Goal: Task Accomplishment & Management: Complete application form

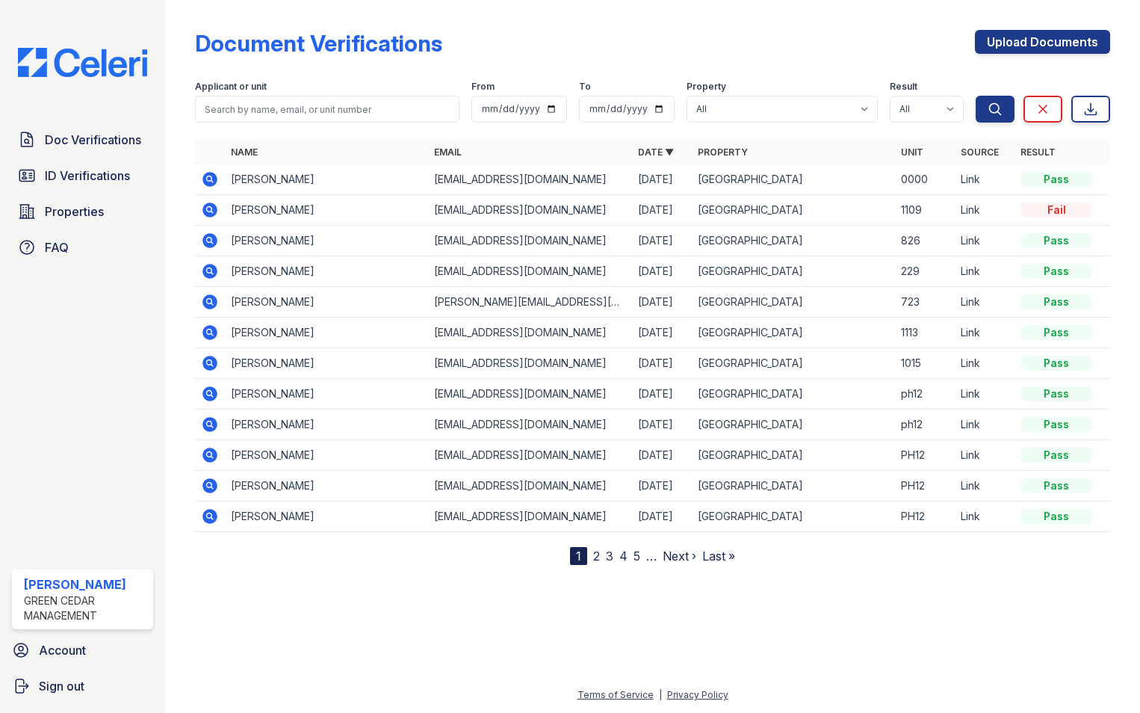
click at [530, 37] on div "Document Verifications Upload Documents" at bounding box center [652, 49] width 915 height 39
click at [209, 182] on icon at bounding box center [209, 179] width 15 height 15
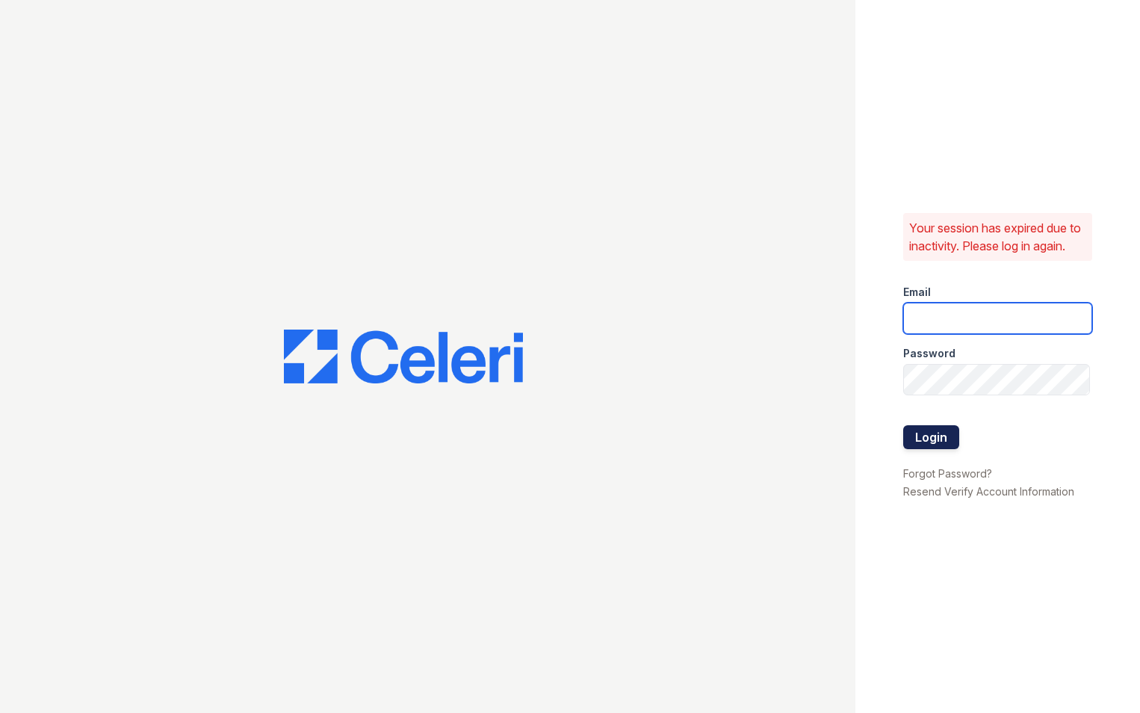
type input "[EMAIL_ADDRESS][PERSON_NAME][PERSON_NAME][DOMAIN_NAME]"
click at [936, 440] on button "Login" at bounding box center [931, 437] width 56 height 24
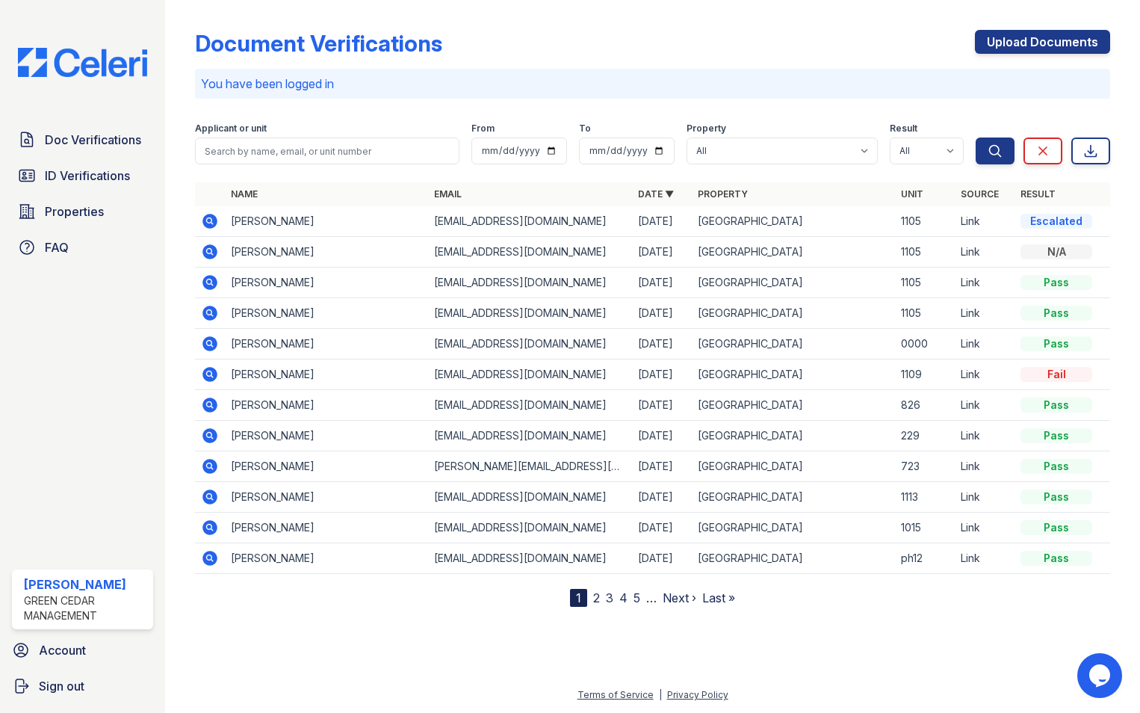
click at [267, 220] on td "Shaquille McFarlan" at bounding box center [326, 221] width 203 height 31
click at [208, 220] on icon at bounding box center [209, 220] width 4 height 4
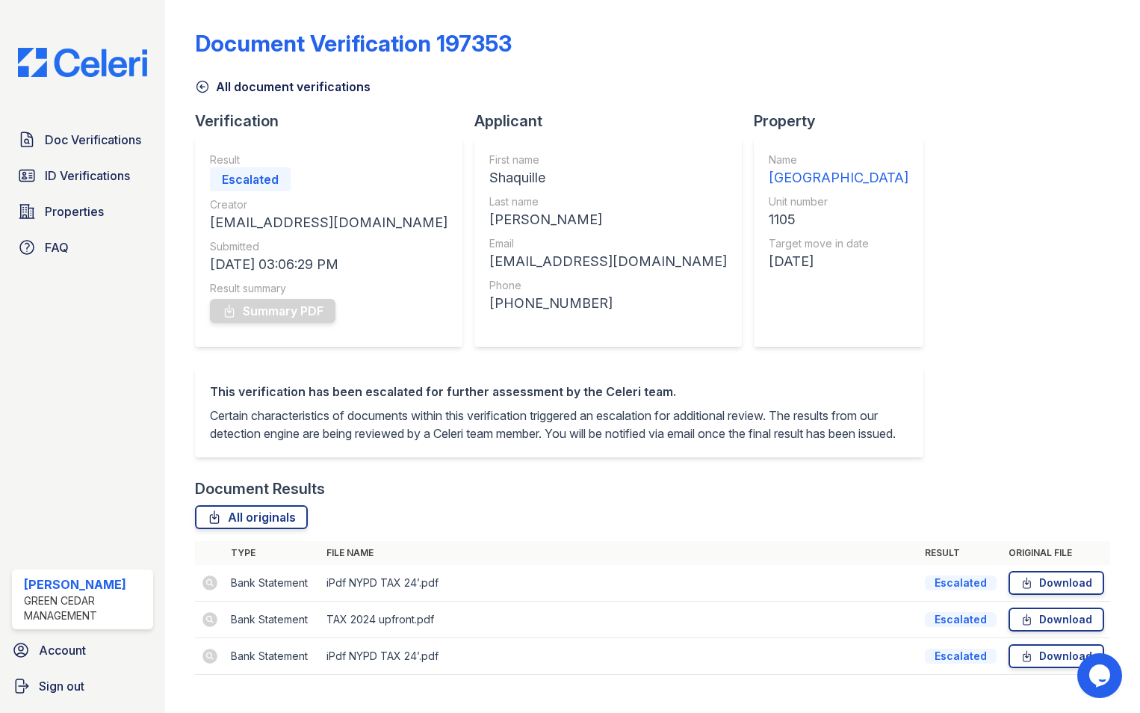
click at [211, 92] on link "All document verifications" at bounding box center [283, 87] width 176 height 18
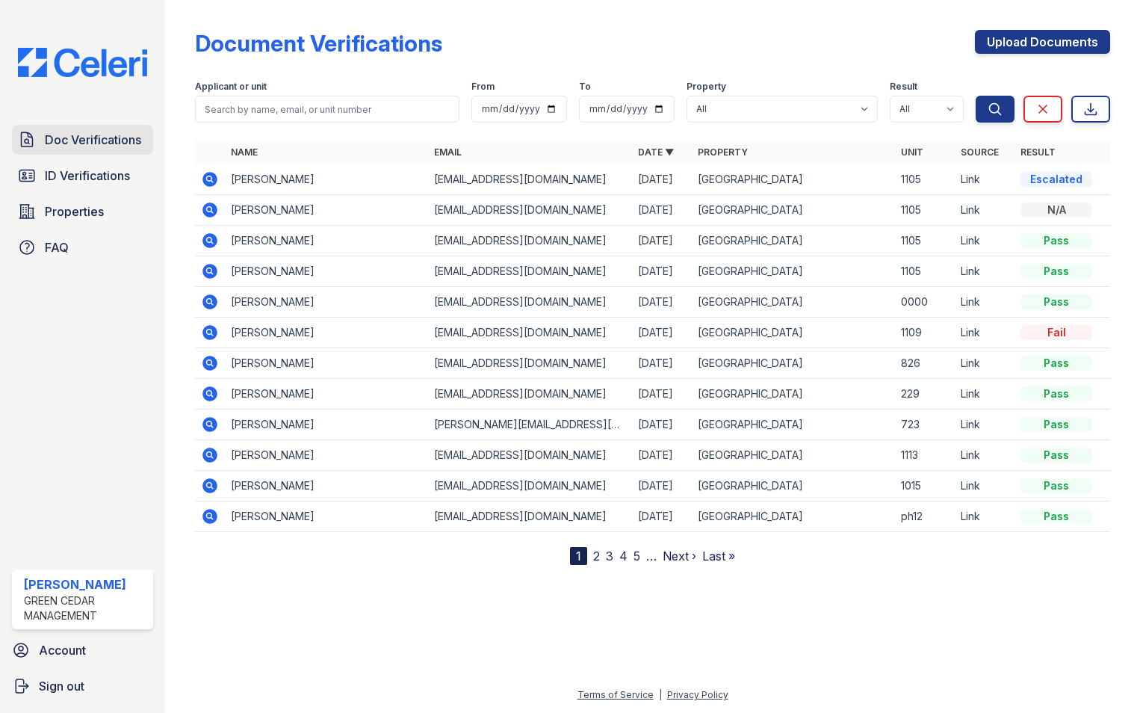
click at [72, 132] on span "Doc Verifications" at bounding box center [93, 140] width 96 height 18
click at [99, 141] on span "Doc Verifications" at bounding box center [93, 140] width 96 height 18
click at [210, 300] on icon at bounding box center [209, 301] width 4 height 4
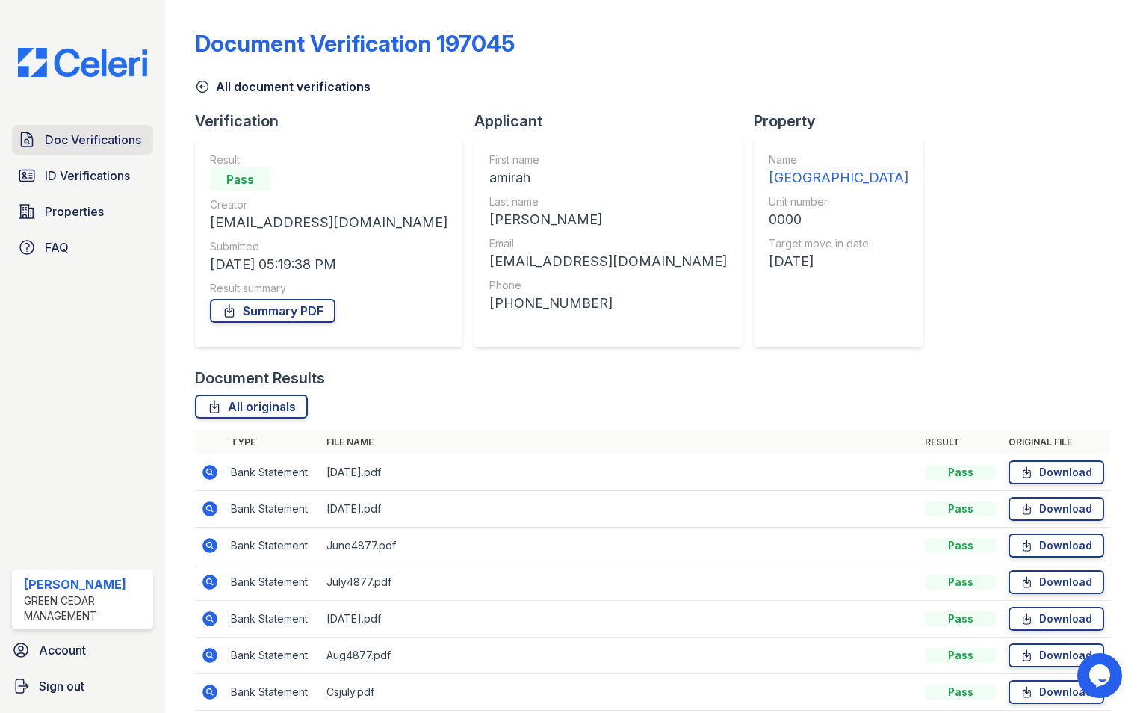
click at [81, 136] on span "Doc Verifications" at bounding box center [93, 140] width 96 height 18
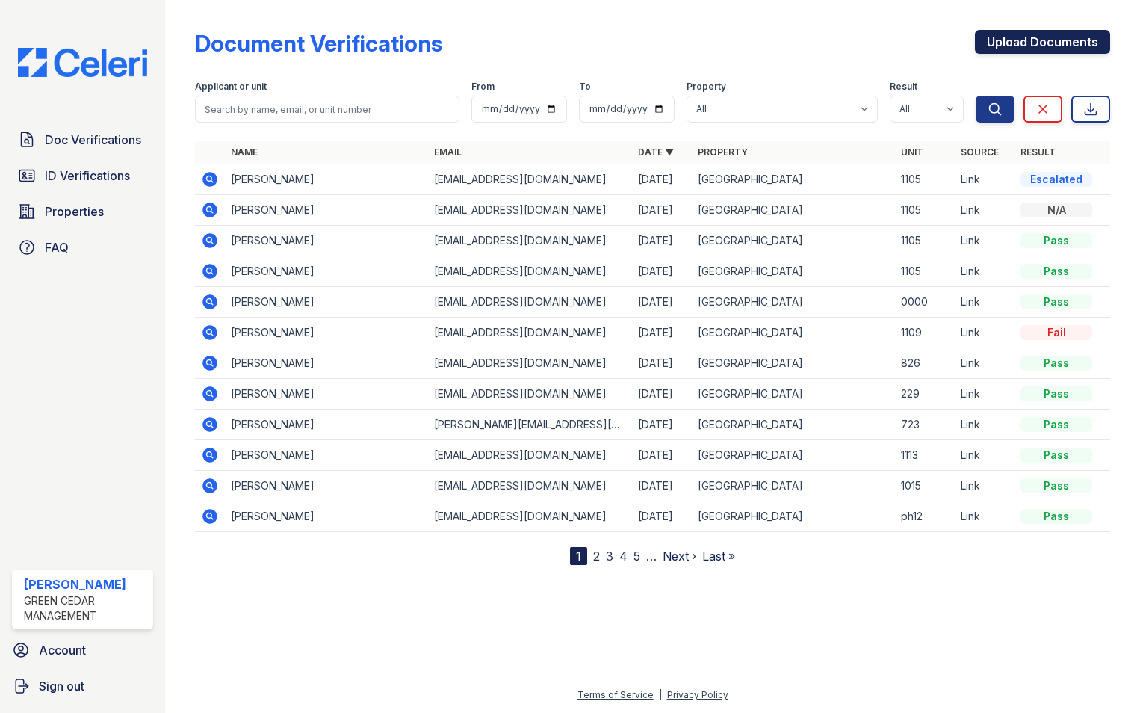
click at [1038, 51] on link "Upload Documents" at bounding box center [1042, 42] width 135 height 24
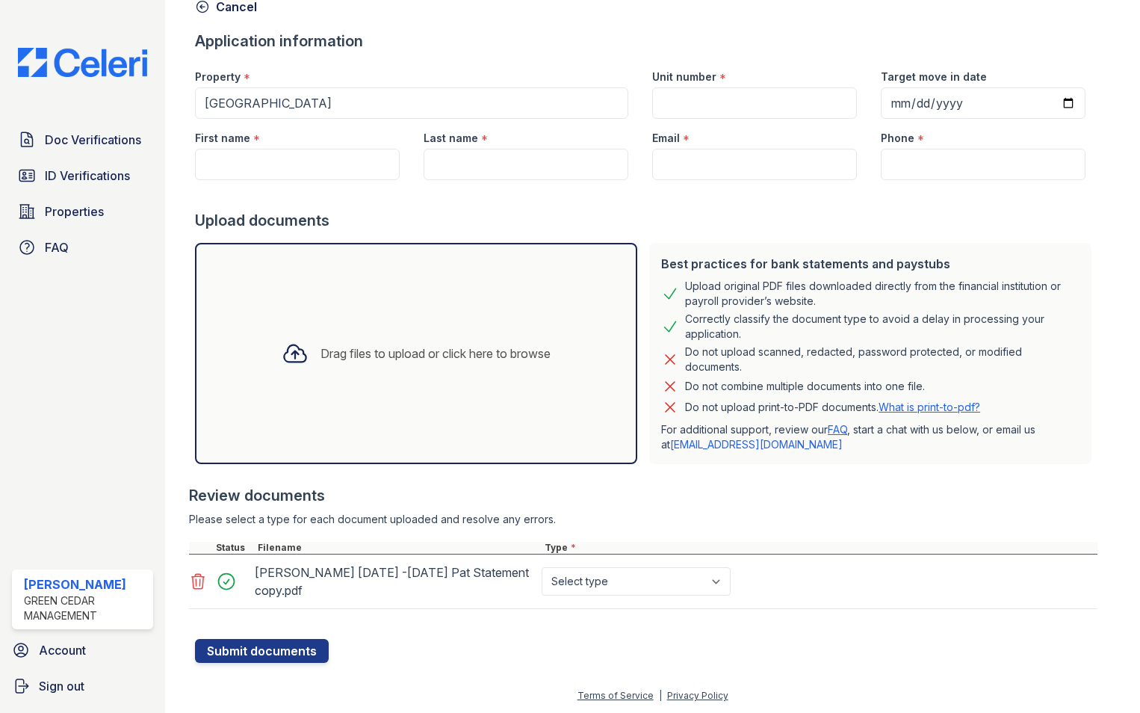
scroll to position [81, 0]
click at [725, 558] on div "[PERSON_NAME] [DATE] -[DATE] Pat Statement copy.pdf Select type Paystub Bank St…" at bounding box center [643, 581] width 908 height 55
click at [713, 600] on div "Select type Paystub Bank Statement Offer Letter Tax Documents Benefit Award Let…" at bounding box center [638, 581] width 198 height 42
click at [719, 570] on select "Select type Paystub Bank Statement Offer Letter Tax Documents Benefit Award Let…" at bounding box center [636, 580] width 189 height 28
select select "paystub"
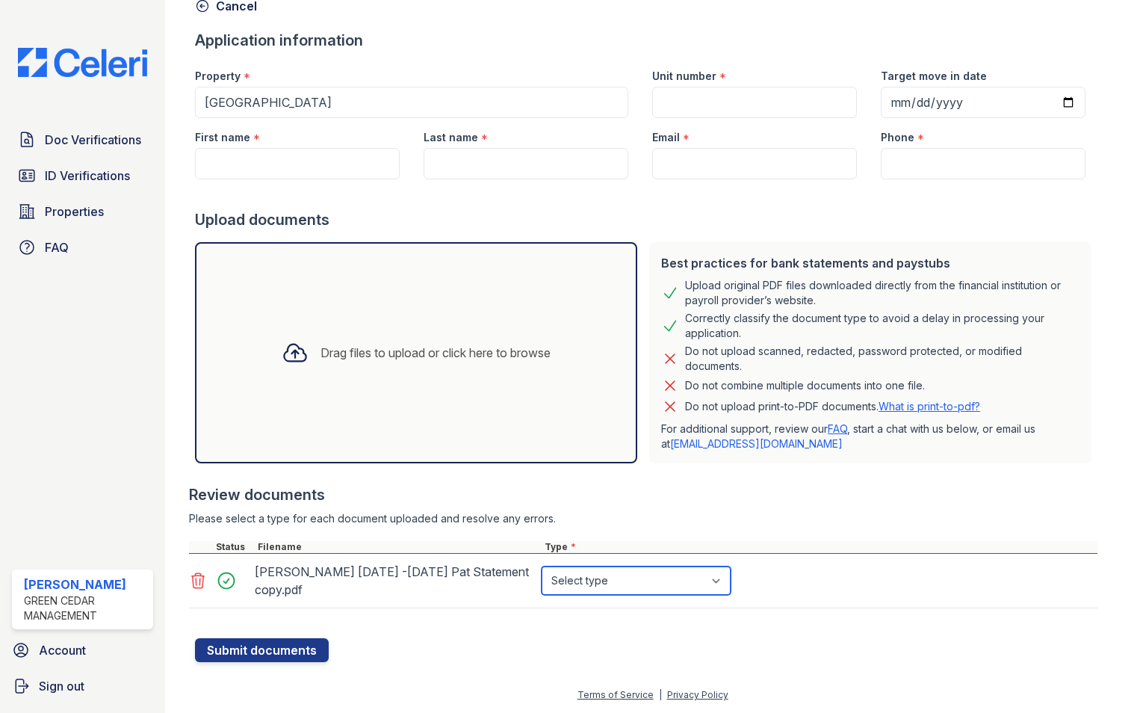
click at [542, 566] on select "Select type Paystub Bank Statement Offer Letter Tax Documents Benefit Award Let…" at bounding box center [636, 580] width 189 height 28
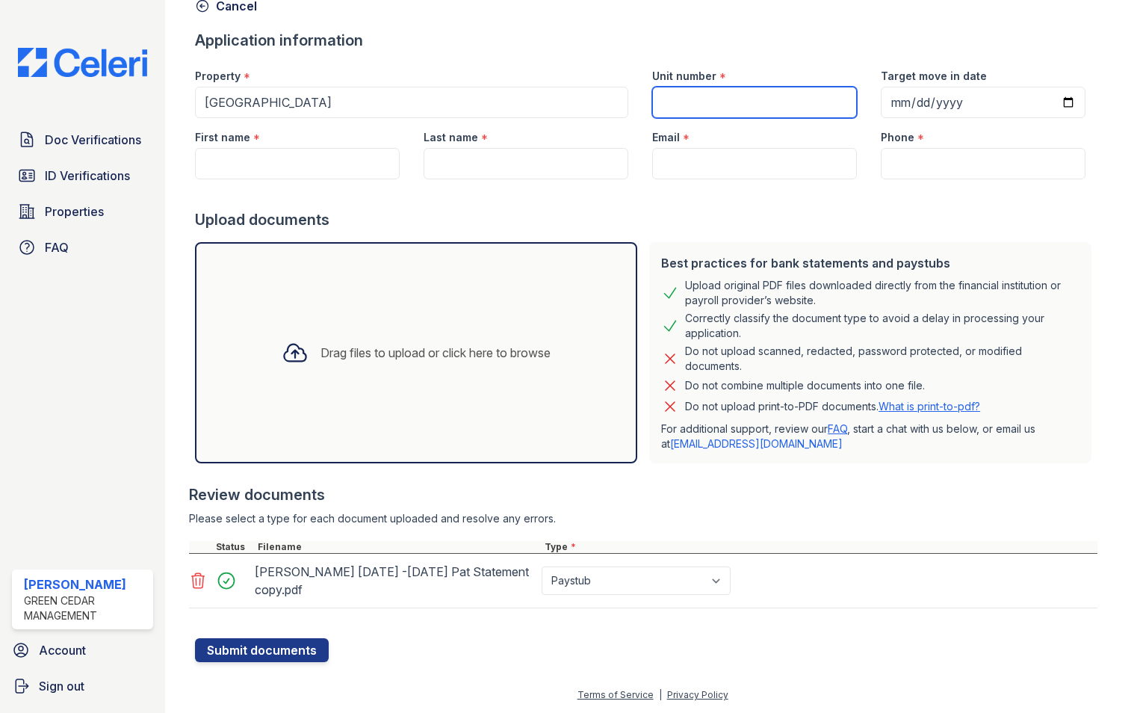
click at [733, 92] on input "Unit number" at bounding box center [754, 102] width 205 height 31
type input "1113"
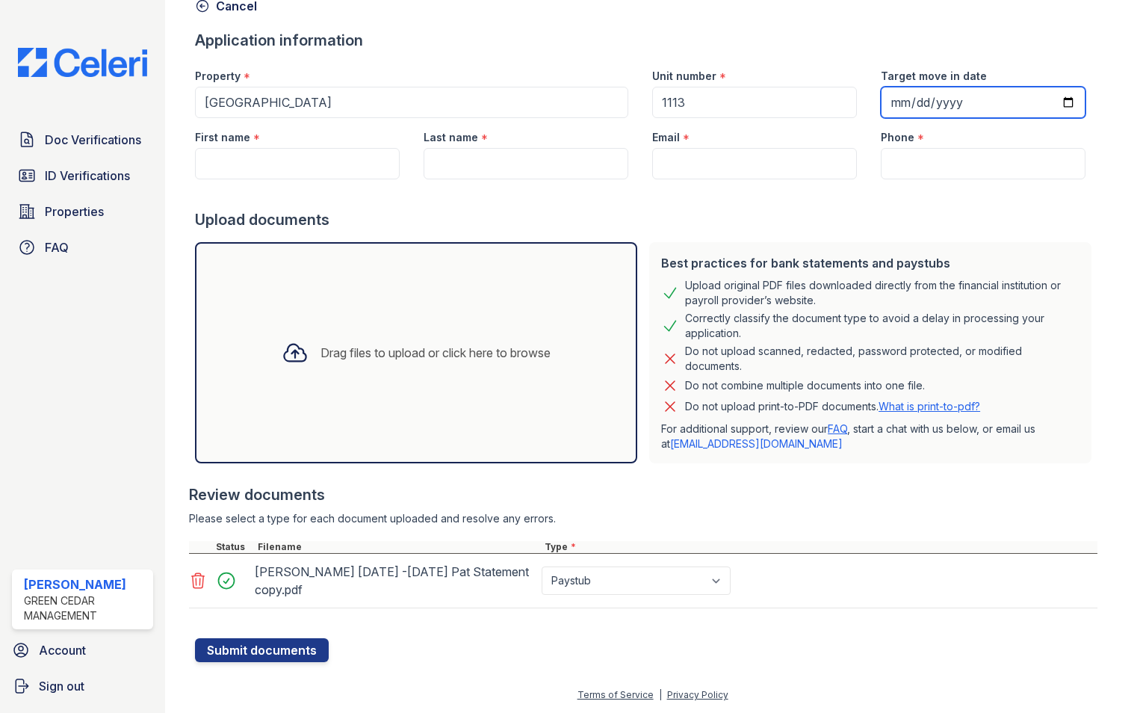
click at [890, 91] on input "Target move in date" at bounding box center [983, 102] width 205 height 31
click at [1042, 101] on input "Target move in date" at bounding box center [983, 102] width 205 height 31
type input "[DATE]"
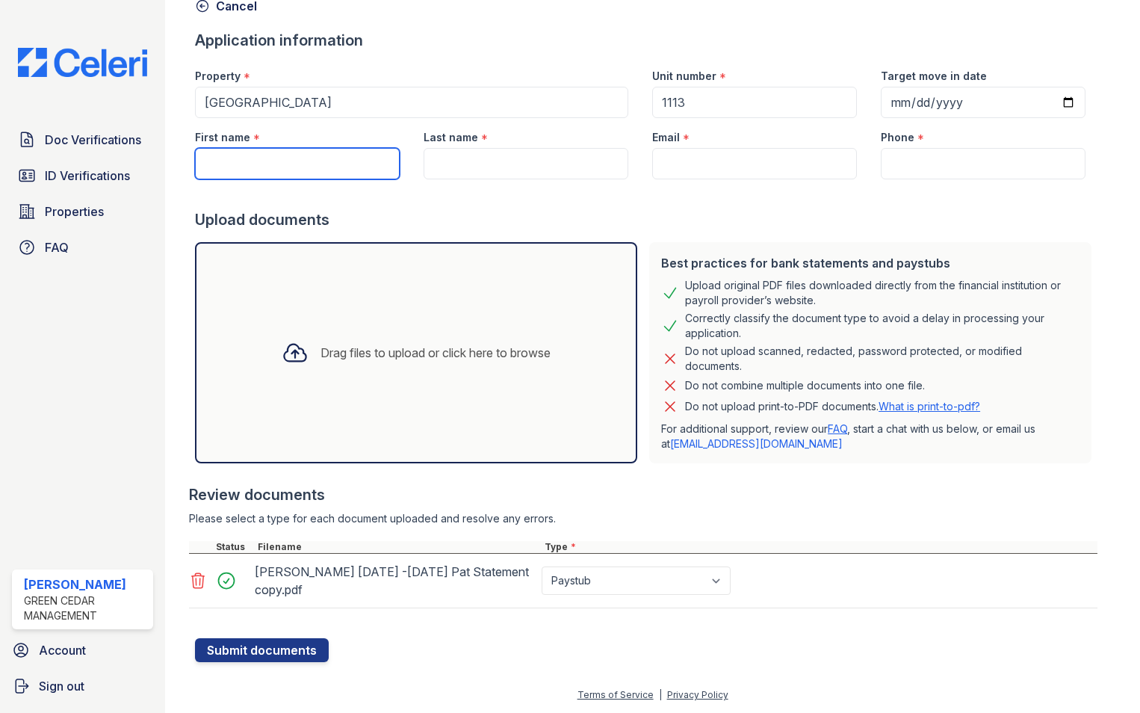
click at [323, 170] on input "First name" at bounding box center [297, 163] width 205 height 31
click at [326, 161] on input "First name" at bounding box center [297, 163] width 205 height 31
click at [300, 166] on input "First name" at bounding box center [297, 163] width 205 height 31
paste input "[PERSON_NAME]"
drag, startPoint x: 254, startPoint y: 158, endPoint x: 322, endPoint y: 156, distance: 68.0
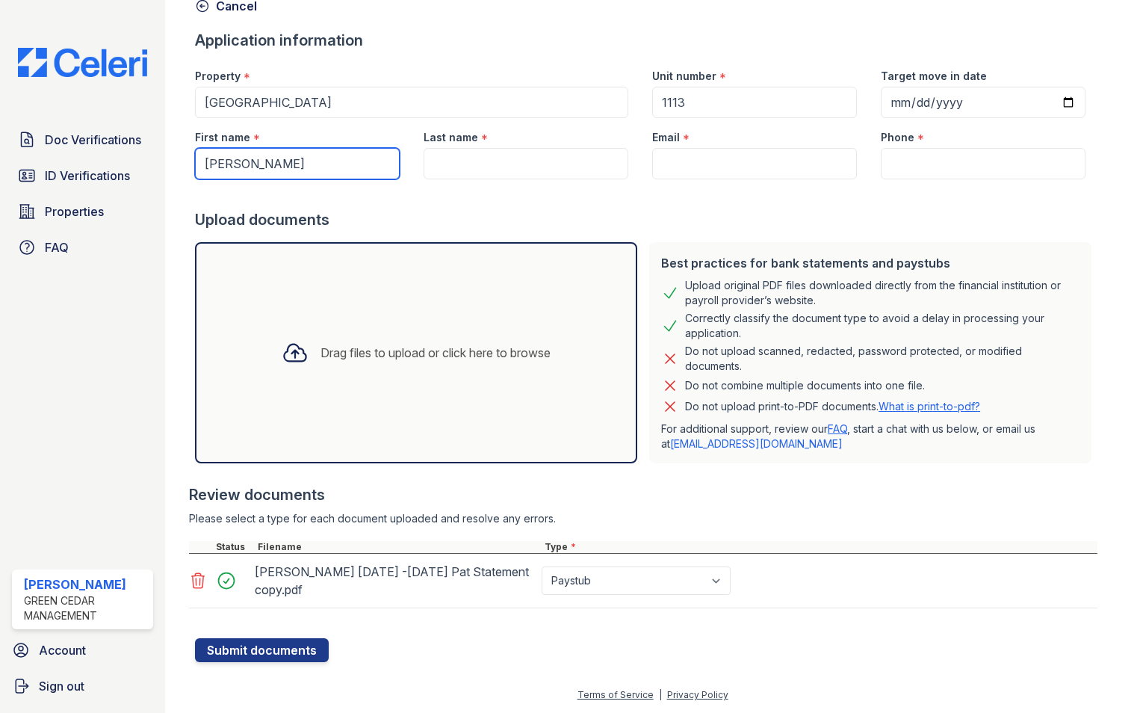
click at [322, 156] on input "[PERSON_NAME]" at bounding box center [297, 163] width 205 height 31
type input "Amirah"
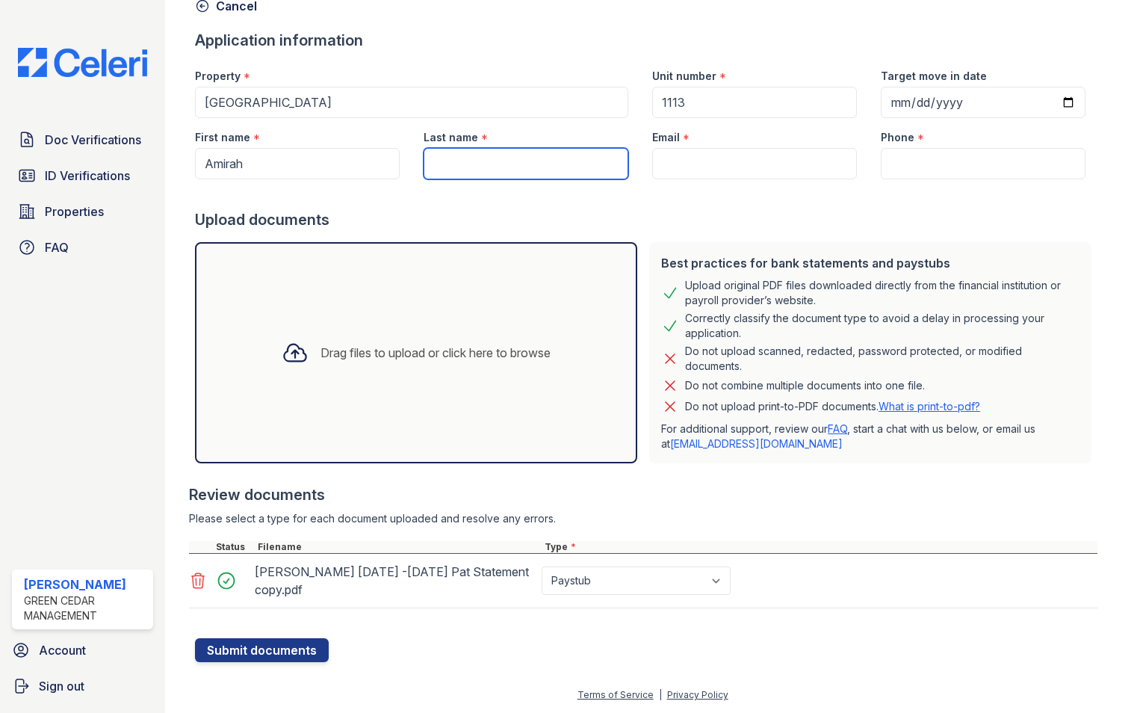
click at [532, 156] on input "Last name" at bounding box center [526, 163] width 205 height 31
paste input "[PERSON_NAME]"
type input "[PERSON_NAME]"
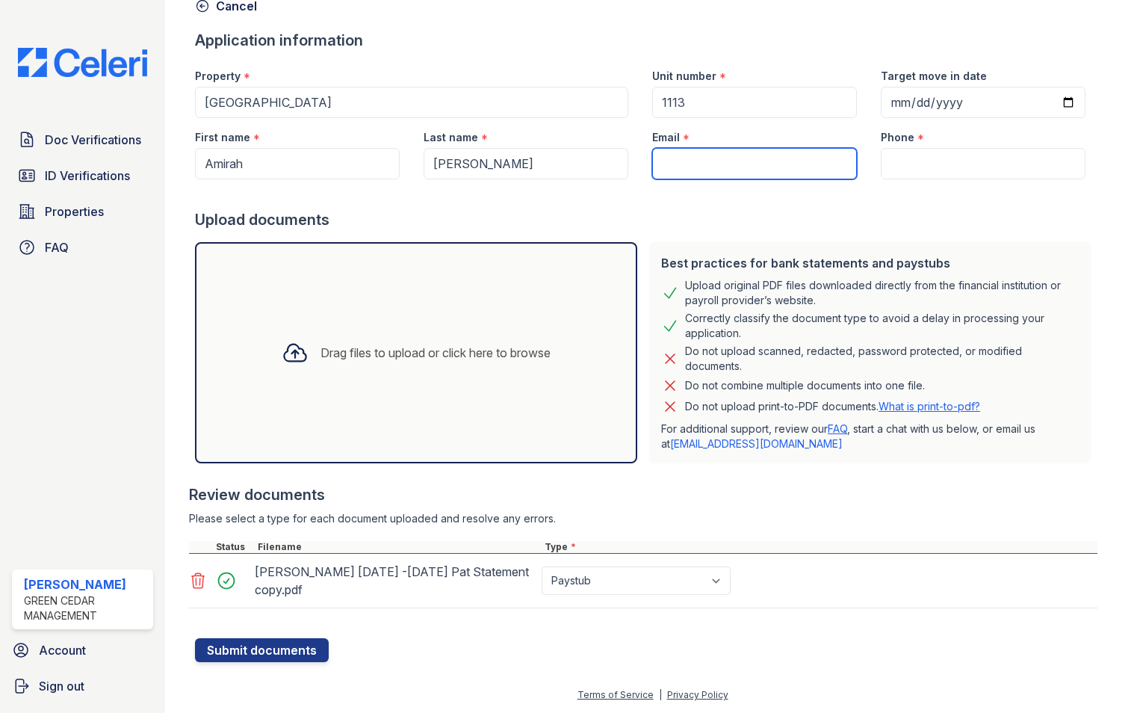
click at [712, 162] on input "Email" at bounding box center [754, 163] width 205 height 31
click at [713, 168] on input "Email" at bounding box center [754, 163] width 205 height 31
paste input "[EMAIL_ADDRESS][DOMAIN_NAME]"
type input "[EMAIL_ADDRESS][DOMAIN_NAME]"
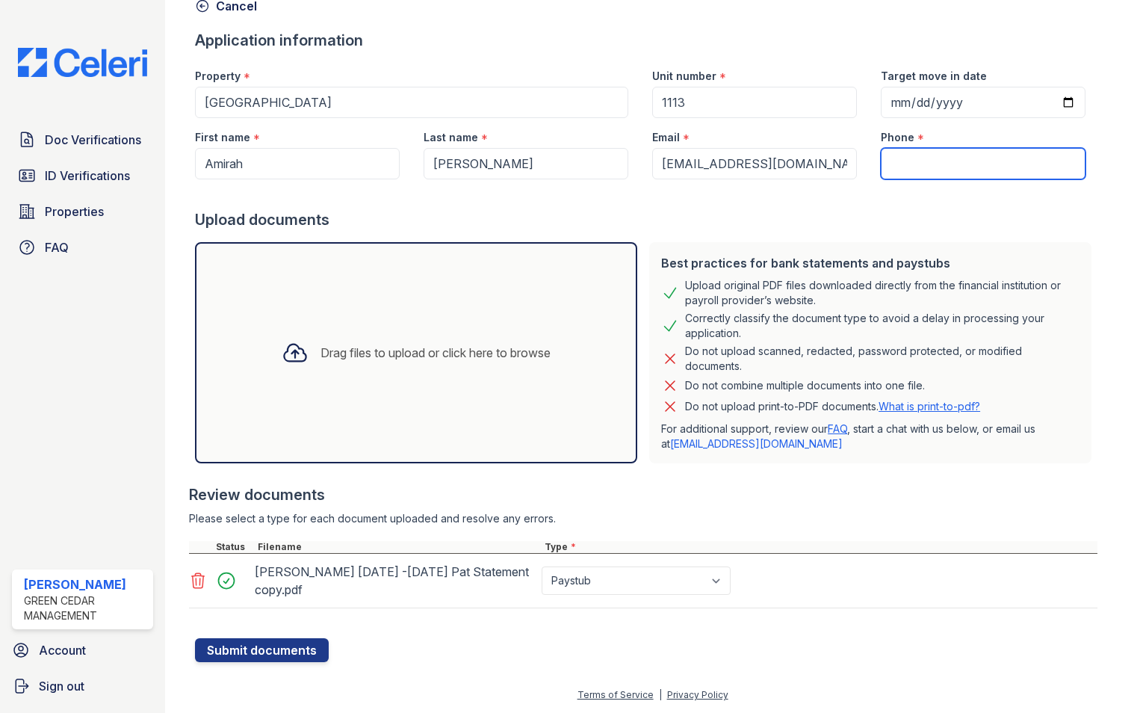
click at [900, 149] on input "Phone" at bounding box center [983, 163] width 205 height 31
paste input "2677927166"
type input "2677927166"
click at [828, 216] on div "Upload documents" at bounding box center [646, 219] width 902 height 21
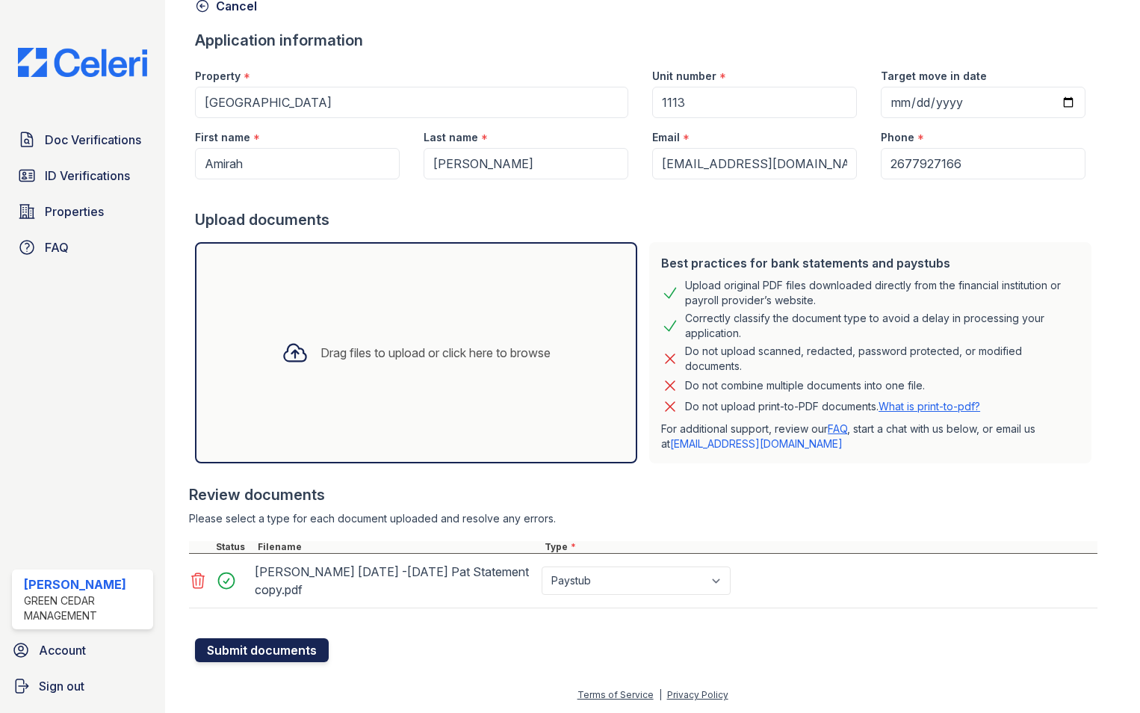
click at [299, 650] on button "Submit documents" at bounding box center [262, 650] width 134 height 24
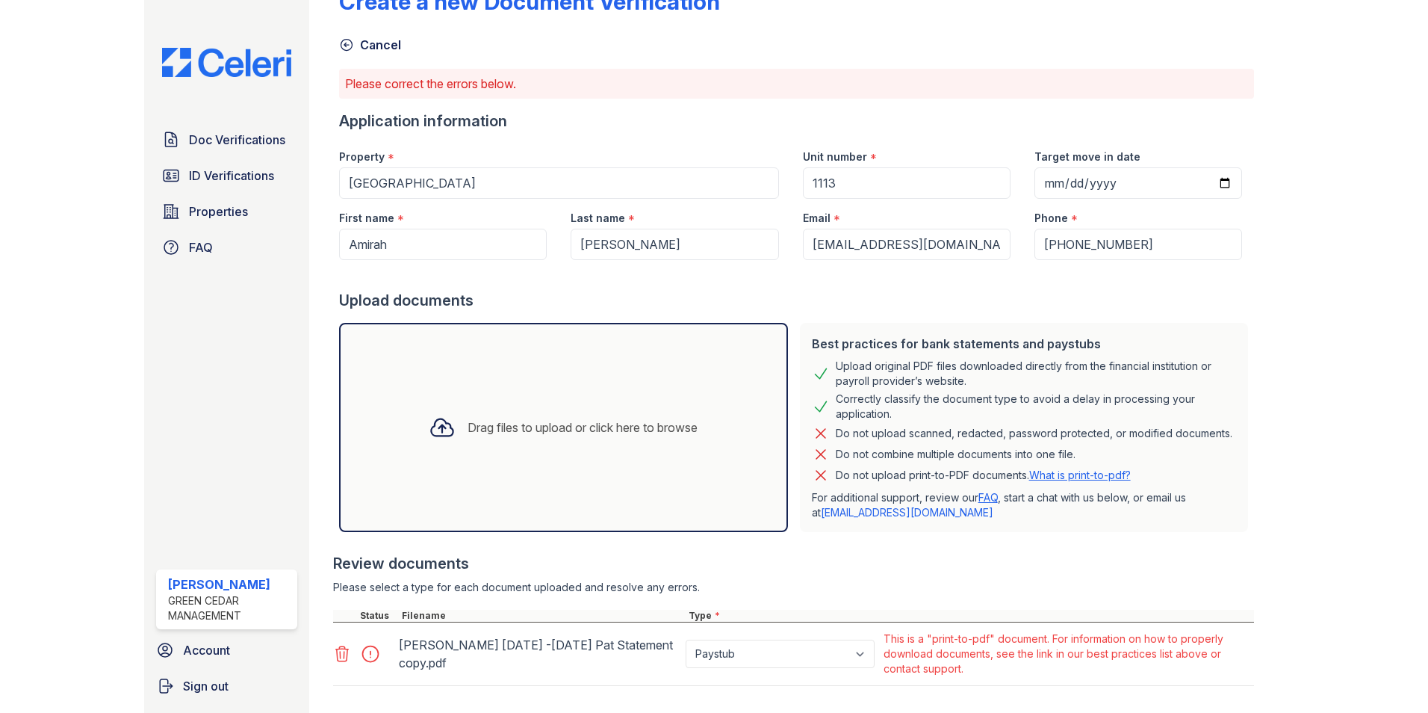
scroll to position [120, 0]
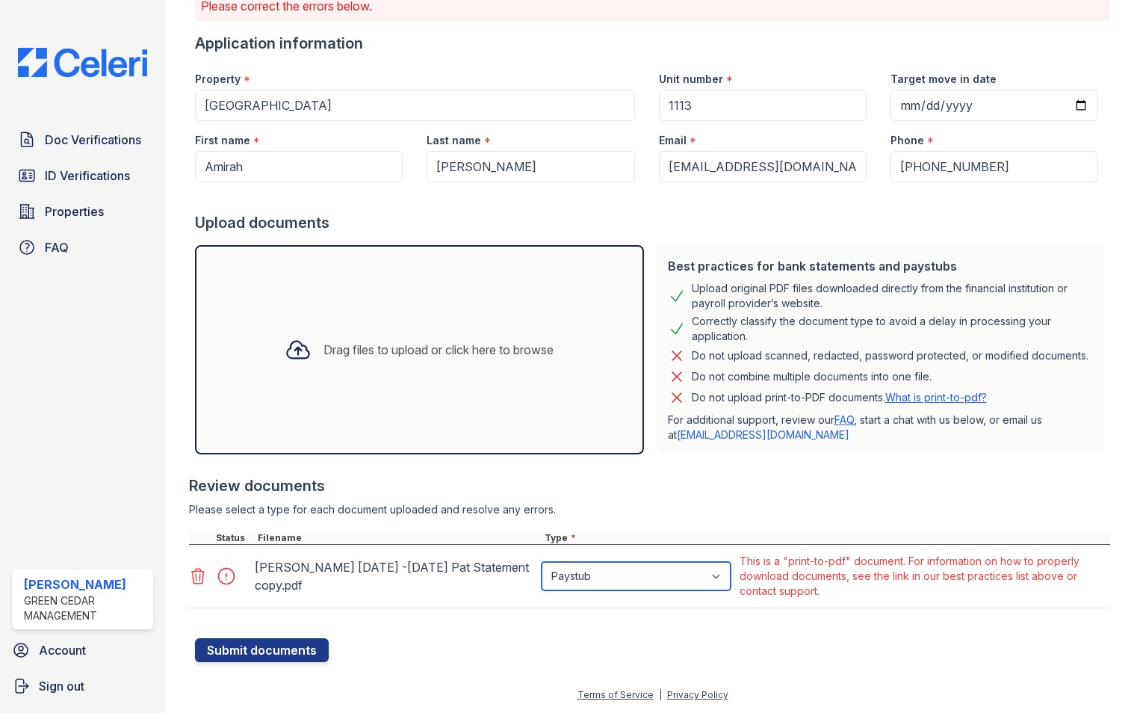
click at [726, 577] on select "Paystub Bank Statement Offer Letter Tax Documents Benefit Award Letter Investme…" at bounding box center [636, 576] width 189 height 28
click at [820, 495] on div "Review documents" at bounding box center [649, 485] width 921 height 21
click at [728, 574] on select "Paystub Bank Statement Offer Letter Tax Documents Benefit Award Letter Investme…" at bounding box center [636, 576] width 189 height 28
select select "other"
click at [542, 562] on select "Paystub Bank Statement Offer Letter Tax Documents Benefit Award Letter Investme…" at bounding box center [636, 576] width 189 height 28
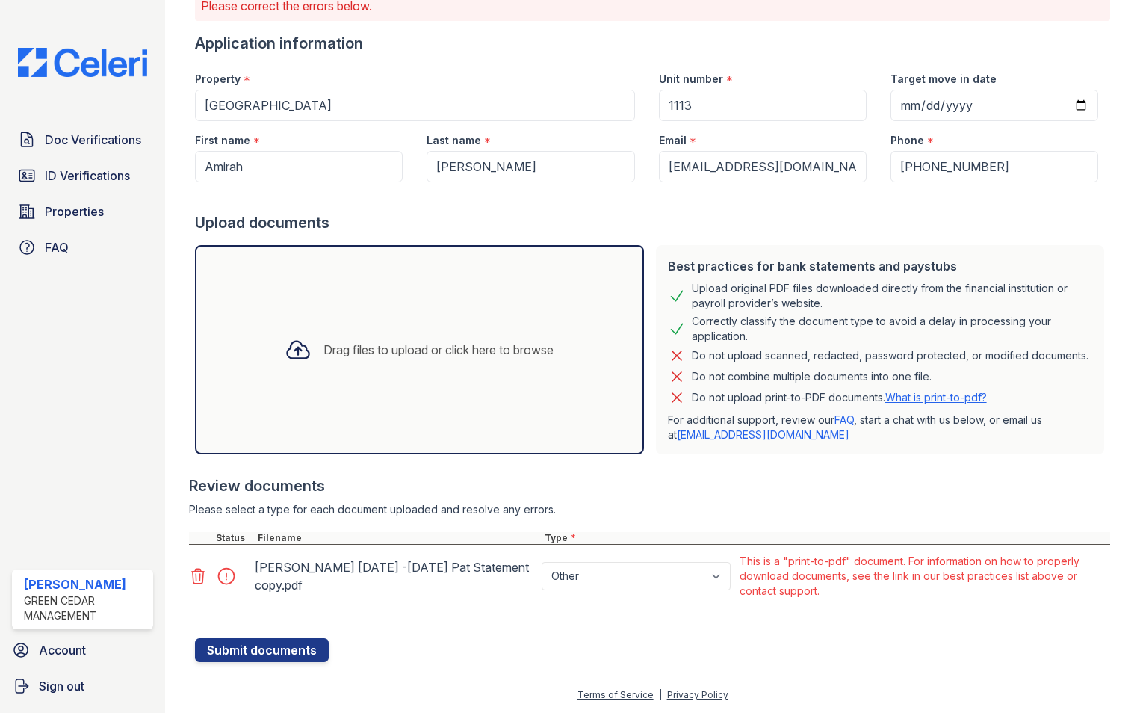
click at [421, 598] on div "[PERSON_NAME] [DATE] -[DATE] Pat Statement copy.pdf" at bounding box center [395, 576] width 287 height 51
click at [282, 651] on button "Submit documents" at bounding box center [262, 650] width 134 height 24
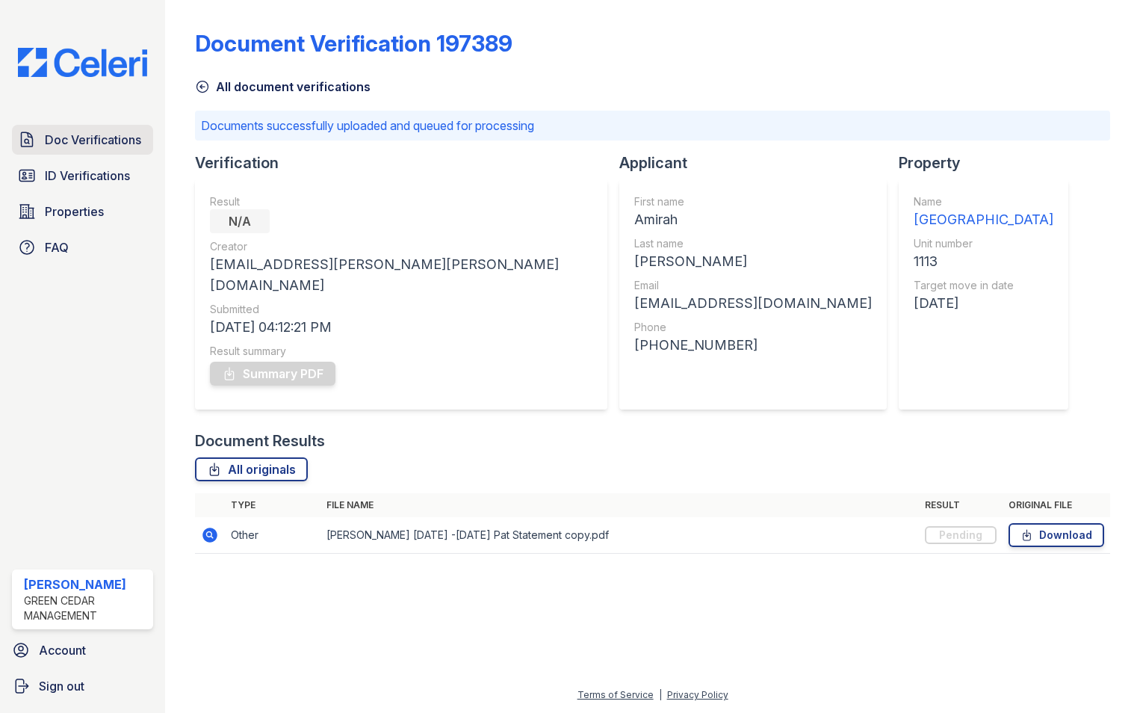
click at [65, 147] on span "Doc Verifications" at bounding box center [93, 140] width 96 height 18
